Goal: Information Seeking & Learning: Learn about a topic

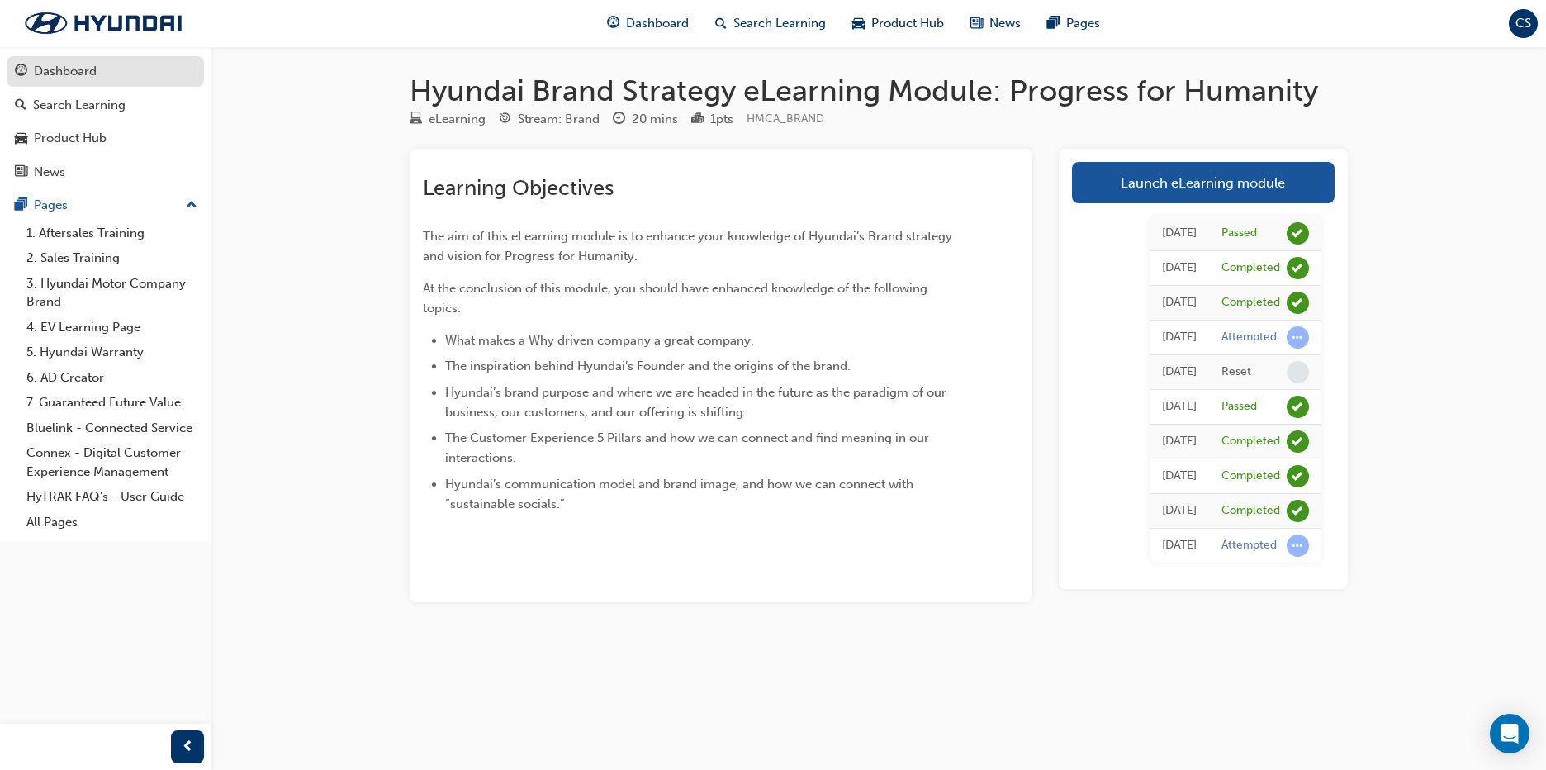
click at [88, 72] on div "Dashboard" at bounding box center [65, 71] width 63 height 19
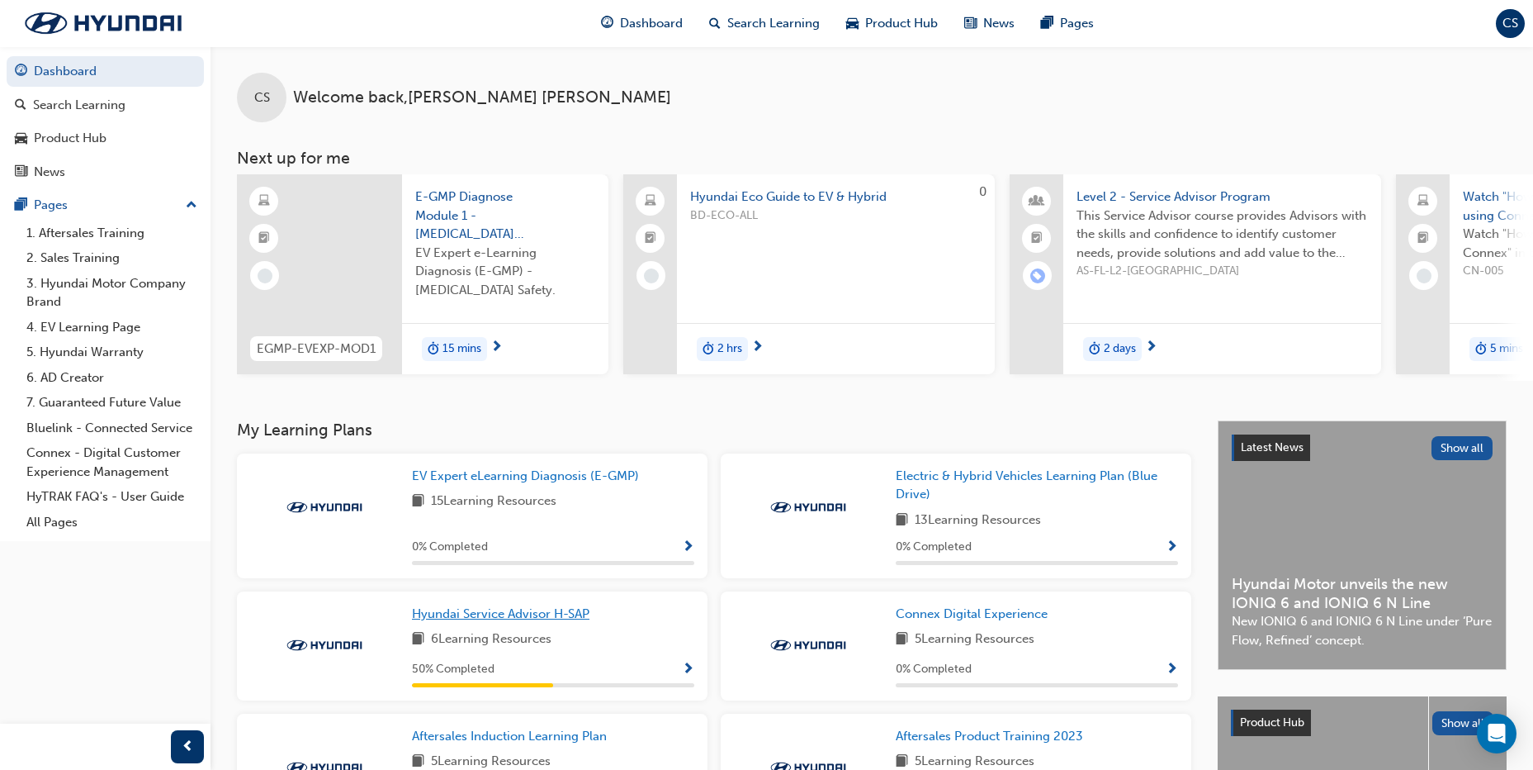
click at [576, 619] on span "Hyundai Service Advisor H-SAP" at bounding box center [501, 613] width 178 height 15
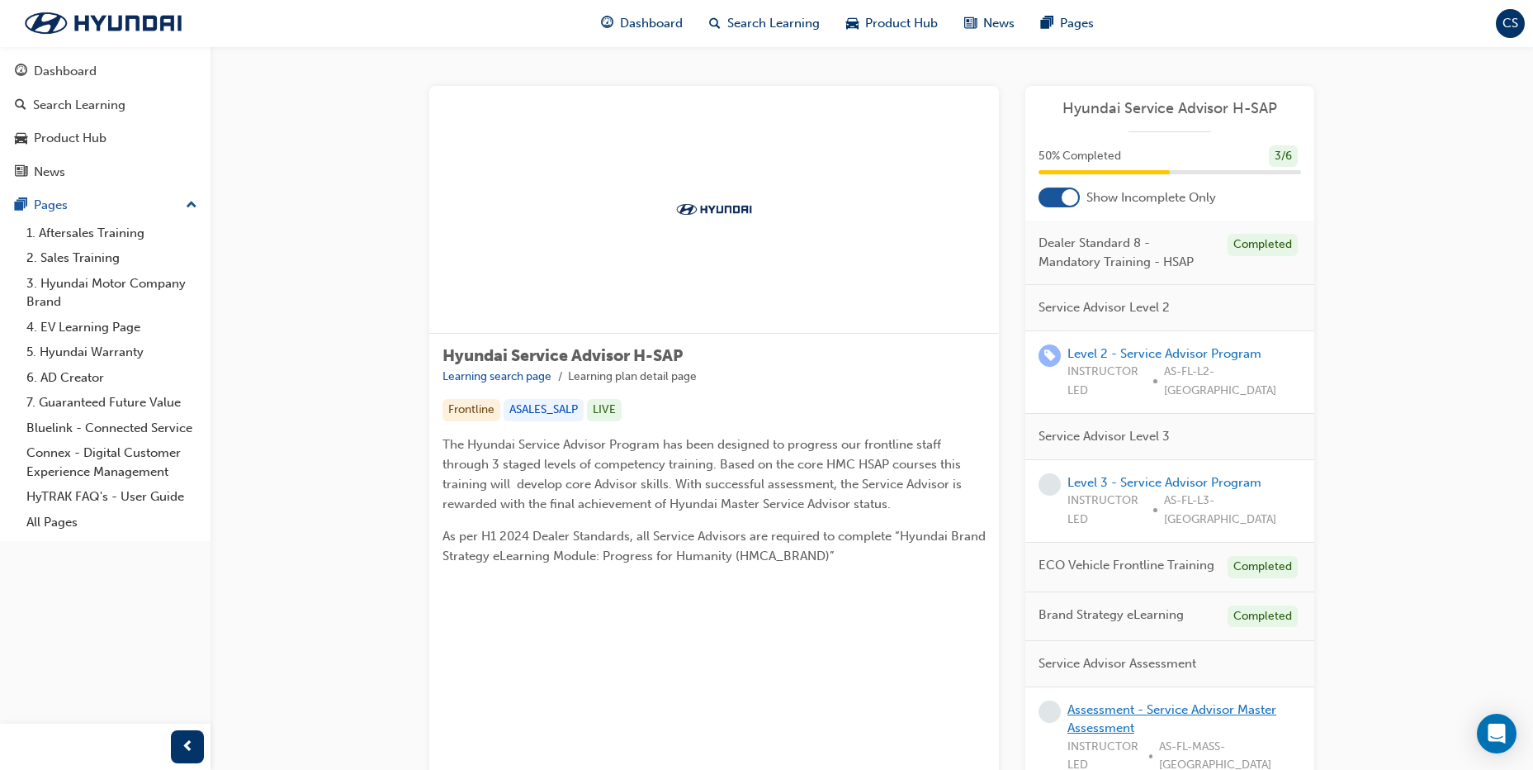
click at [1112, 702] on link "Assessment - Service Advisor Master Assessment" at bounding box center [1172, 719] width 209 height 34
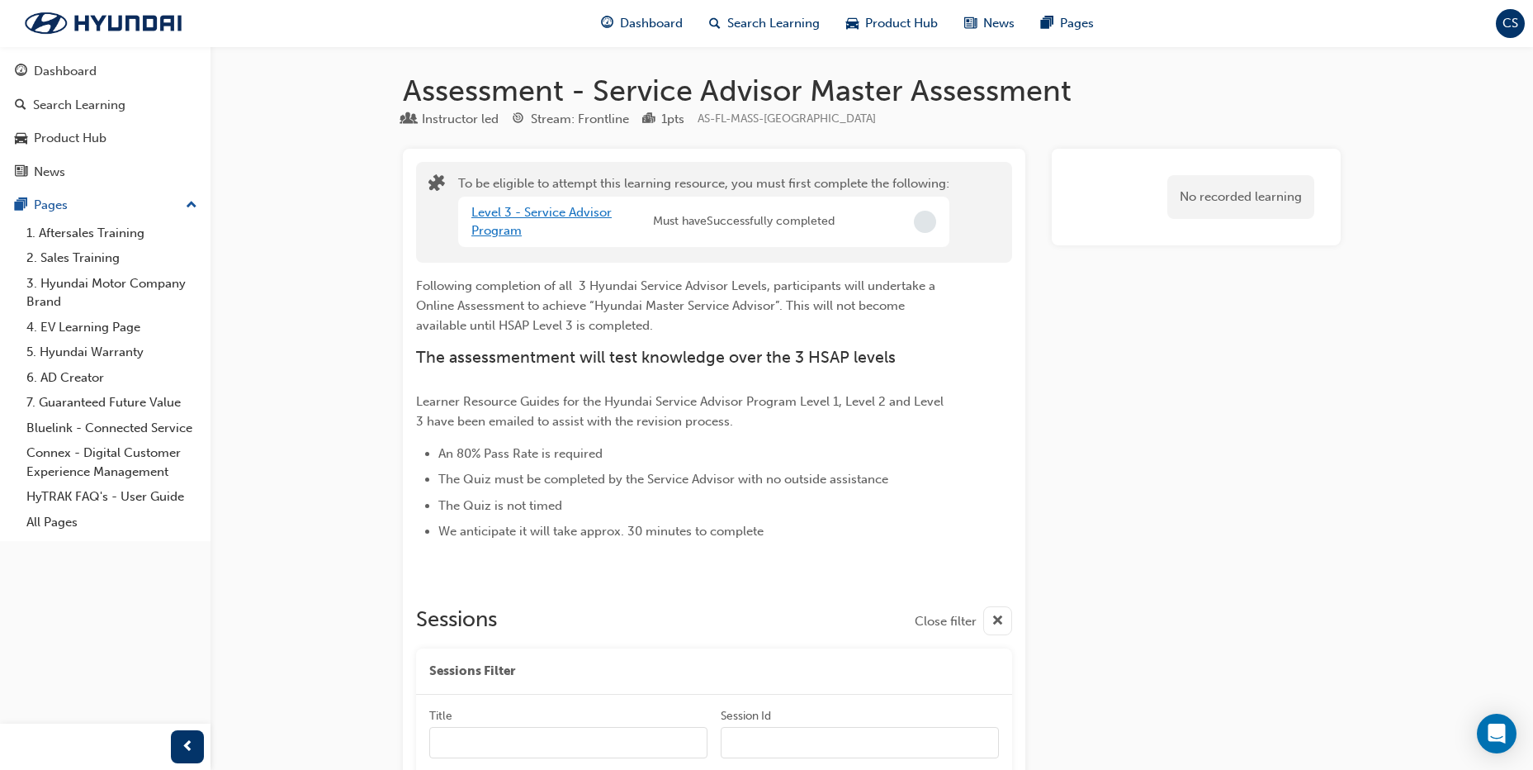
click at [533, 216] on link "Level 3 - Service Advisor Program" at bounding box center [541, 222] width 140 height 34
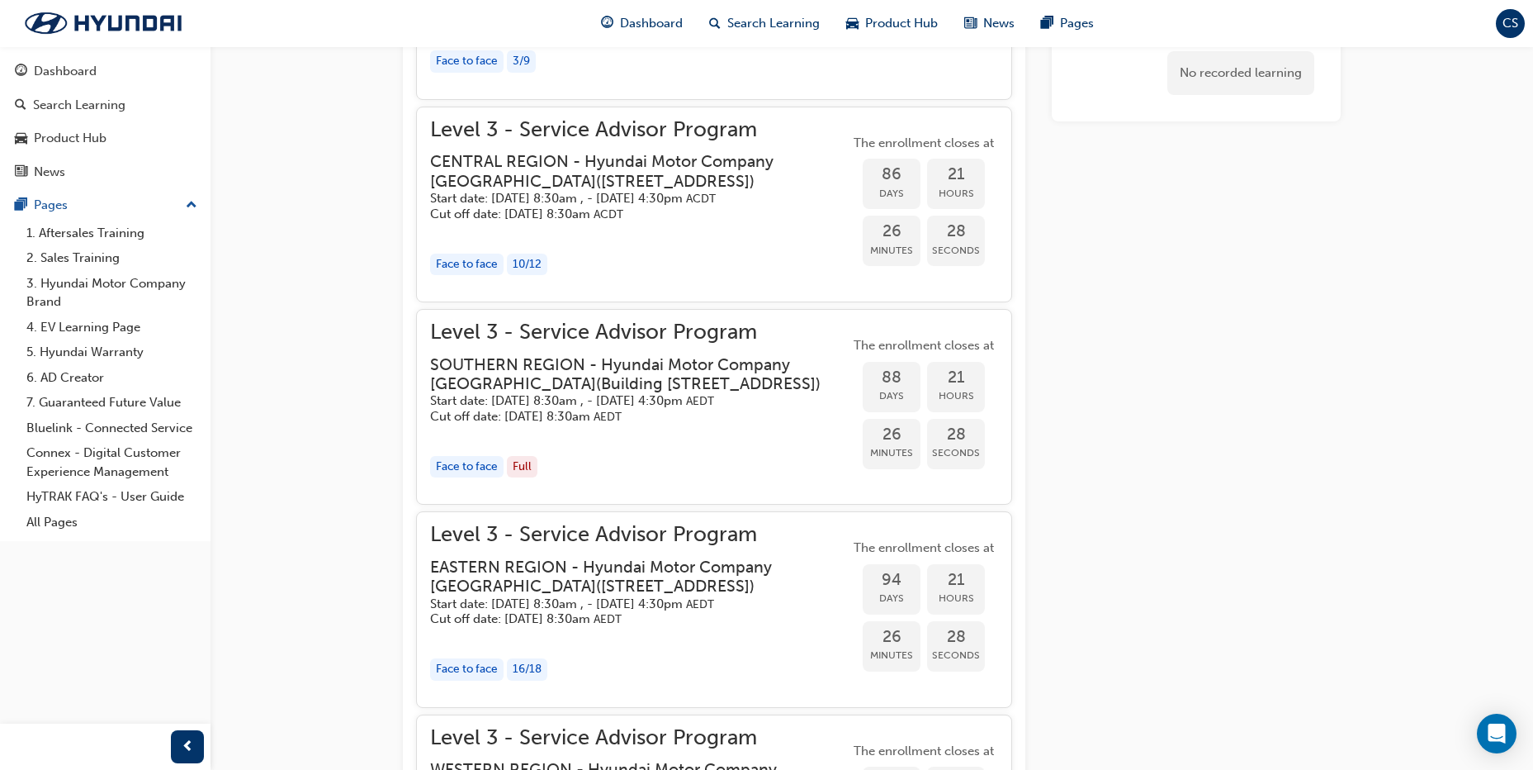
scroll to position [1651, 0]
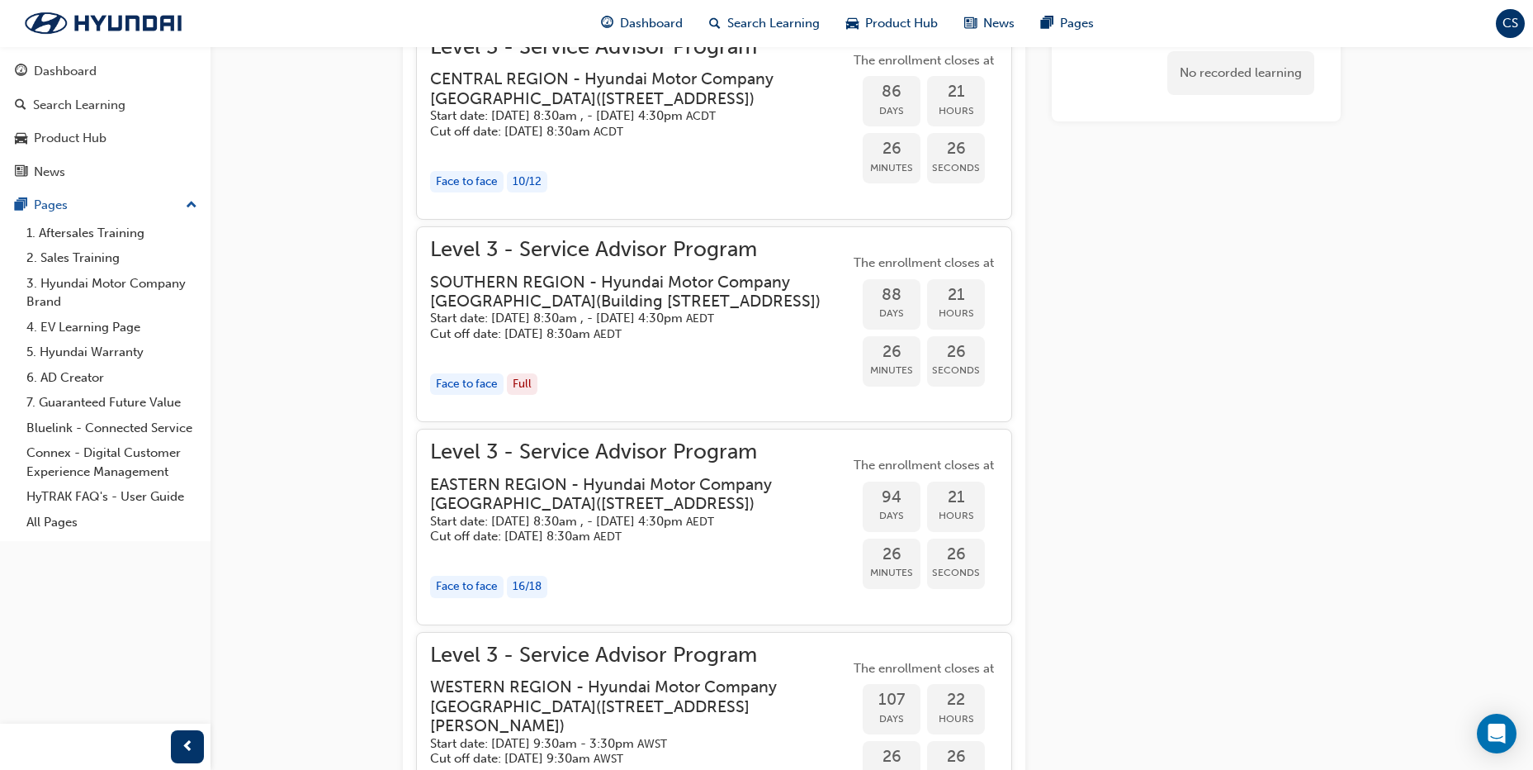
drag, startPoint x: 716, startPoint y: 379, endPoint x: 467, endPoint y: 283, distance: 266.4
click at [467, 283] on div "Level 3 - Service Advisor Program SOUTHERN REGION - Hyundai Motor Company [GEOG…" at bounding box center [639, 290] width 419 height 101
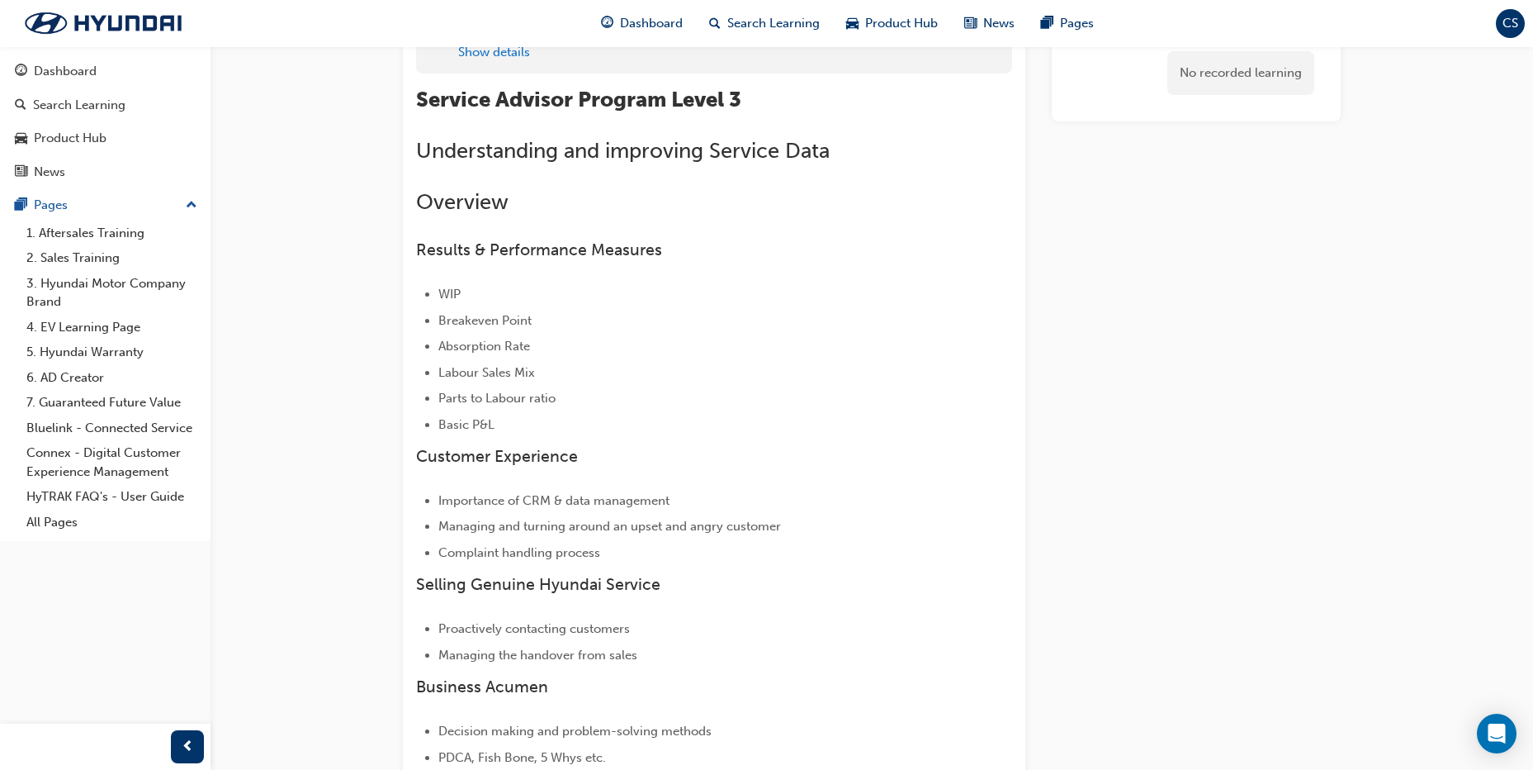
scroll to position [0, 0]
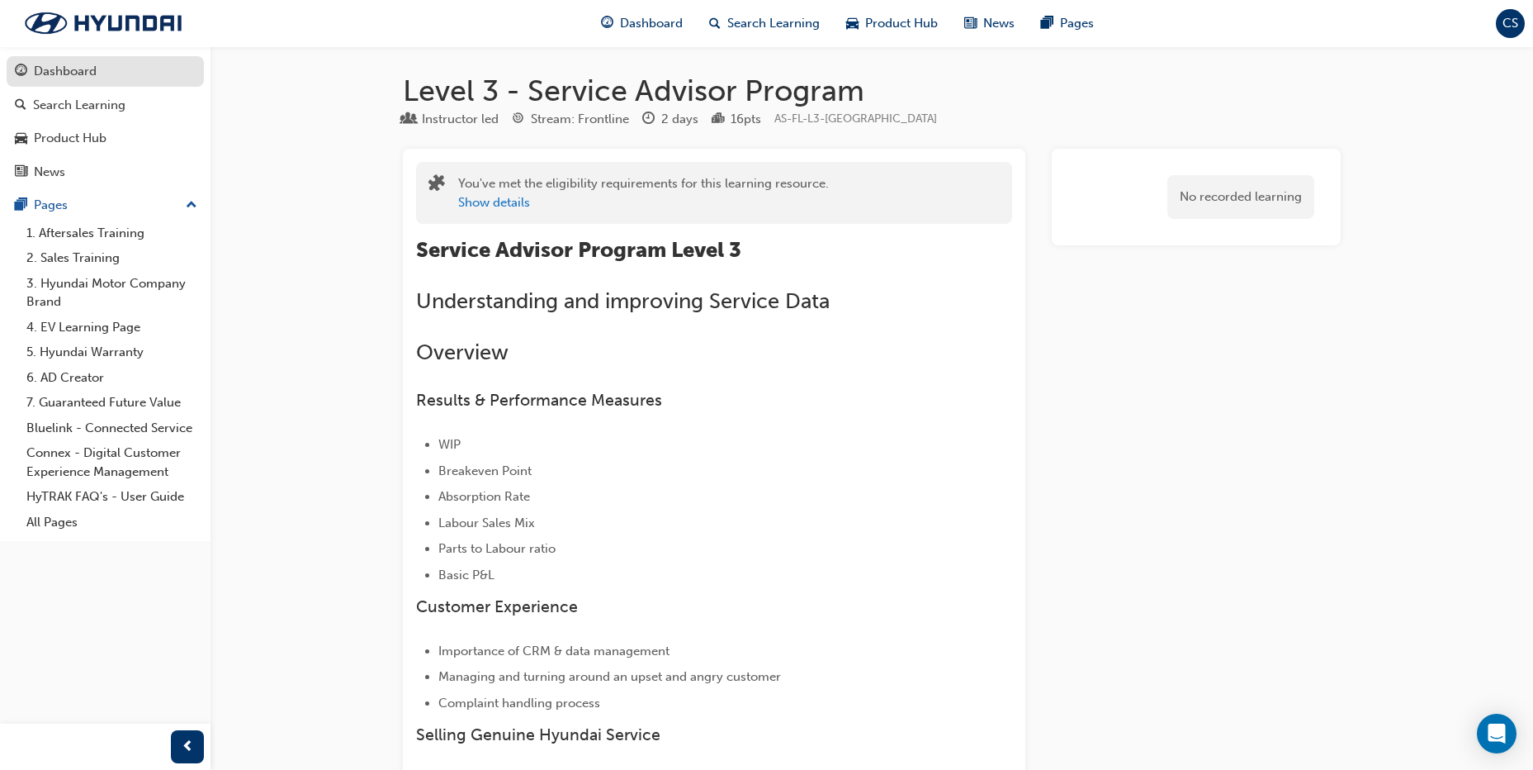
click at [83, 80] on div "Dashboard" at bounding box center [65, 71] width 63 height 19
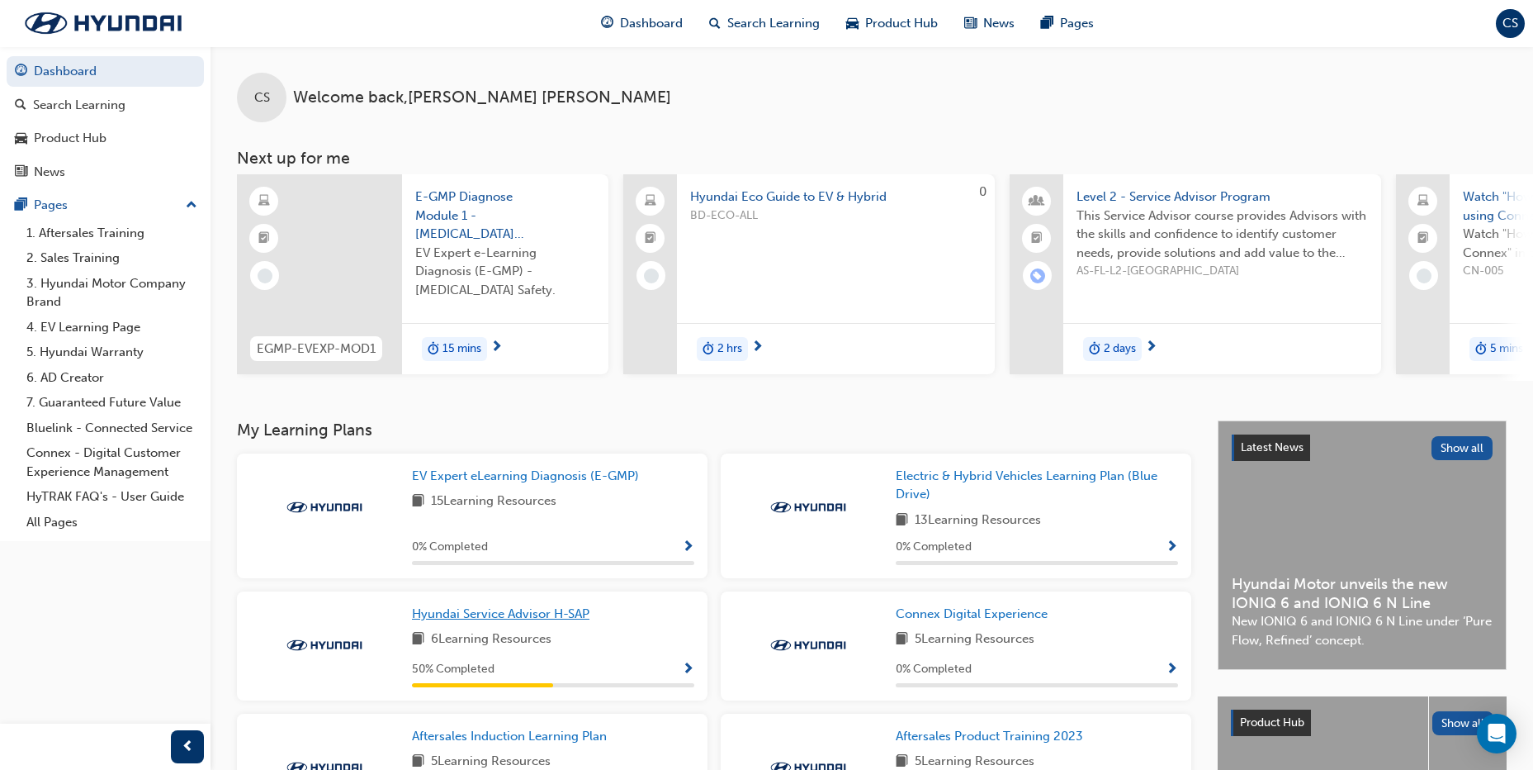
click at [554, 614] on span "Hyundai Service Advisor H-SAP" at bounding box center [501, 613] width 178 height 15
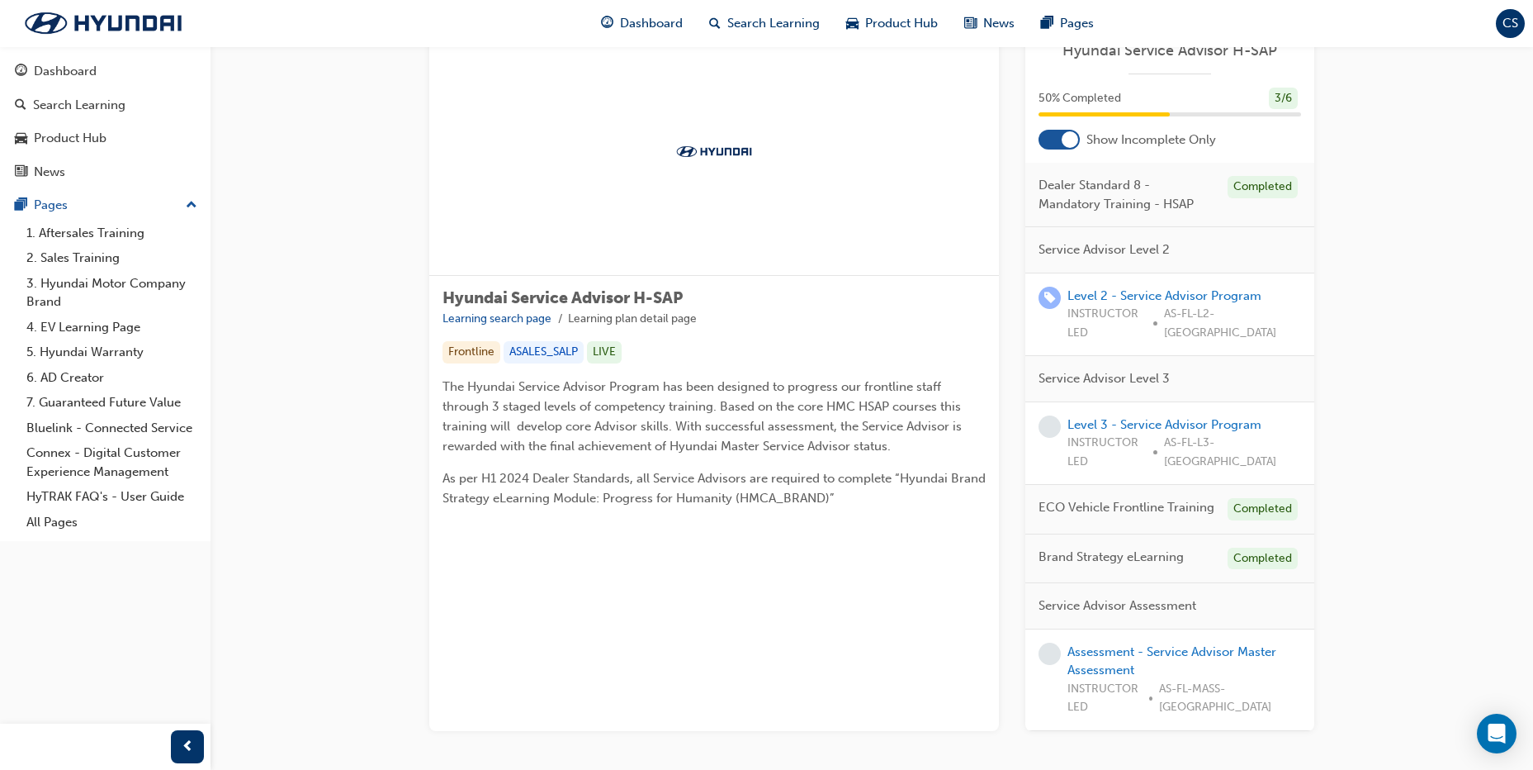
scroll to position [56, 0]
click at [1154, 646] on link "Assessment - Service Advisor Master Assessment" at bounding box center [1172, 663] width 209 height 34
